Goal: Task Accomplishment & Management: Manage account settings

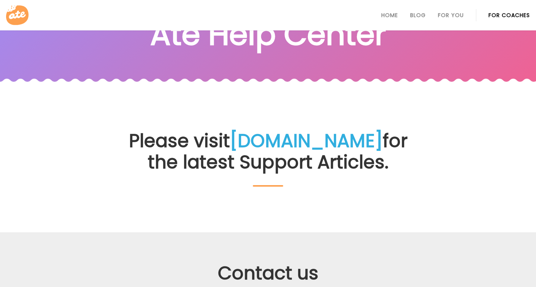
scroll to position [41, 0]
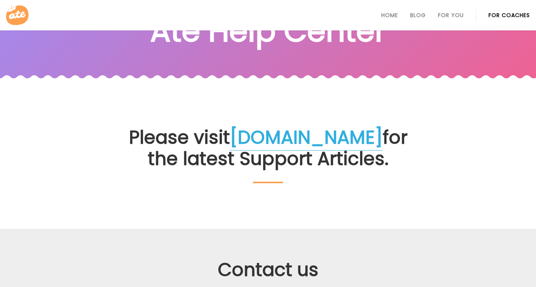
drag, startPoint x: 397, startPoint y: 139, endPoint x: 245, endPoint y: 140, distance: 151.9
click at [245, 140] on h2 "Please visit [DOMAIN_NAME] for the latest Support Articles." at bounding box center [268, 155] width 286 height 56
copy link "[DOMAIN_NAME]"
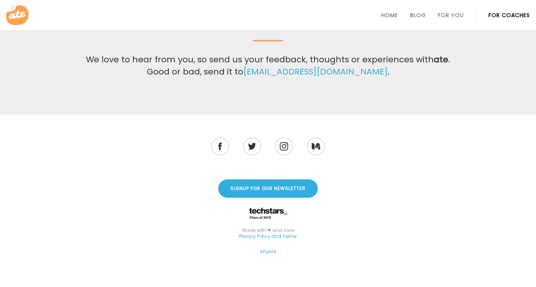
scroll to position [291, 0]
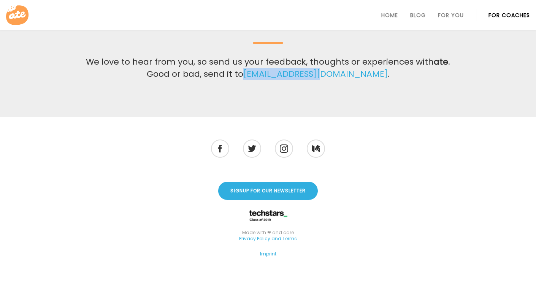
drag, startPoint x: 355, startPoint y: 76, endPoint x: 277, endPoint y: 76, distance: 78.3
click at [277, 76] on p "We love to hear from you, so send us your feedback, thoughts or experiences wit…" at bounding box center [267, 68] width 371 height 24
copy link "[EMAIL_ADDRESS][DOMAIN_NAME]"
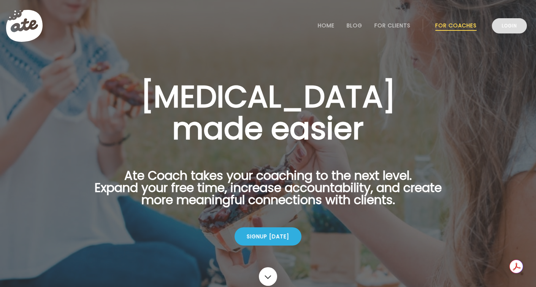
click at [507, 30] on link "Login" at bounding box center [509, 25] width 35 height 15
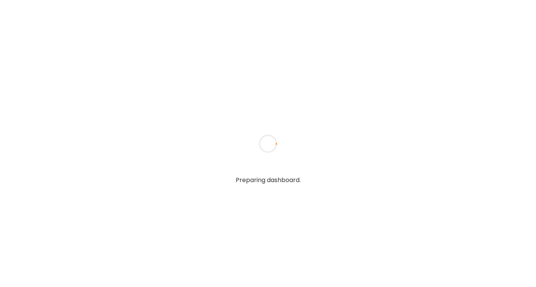
type input "**********"
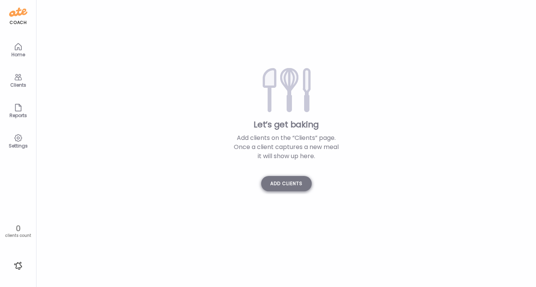
type input "**********"
click at [296, 184] on div "Add clients" at bounding box center [286, 183] width 51 height 15
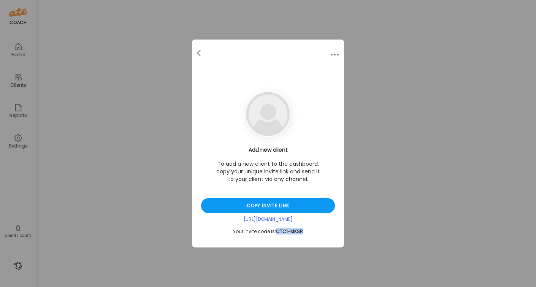
drag, startPoint x: 305, startPoint y: 231, endPoint x: 277, endPoint y: 231, distance: 27.7
click at [277, 231] on div "Your invite code is: CTC1-MKSR" at bounding box center [268, 231] width 134 height 6
copy span "CTC1-MKSR"
